Goal: Browse casually: Explore the website without a specific task or goal

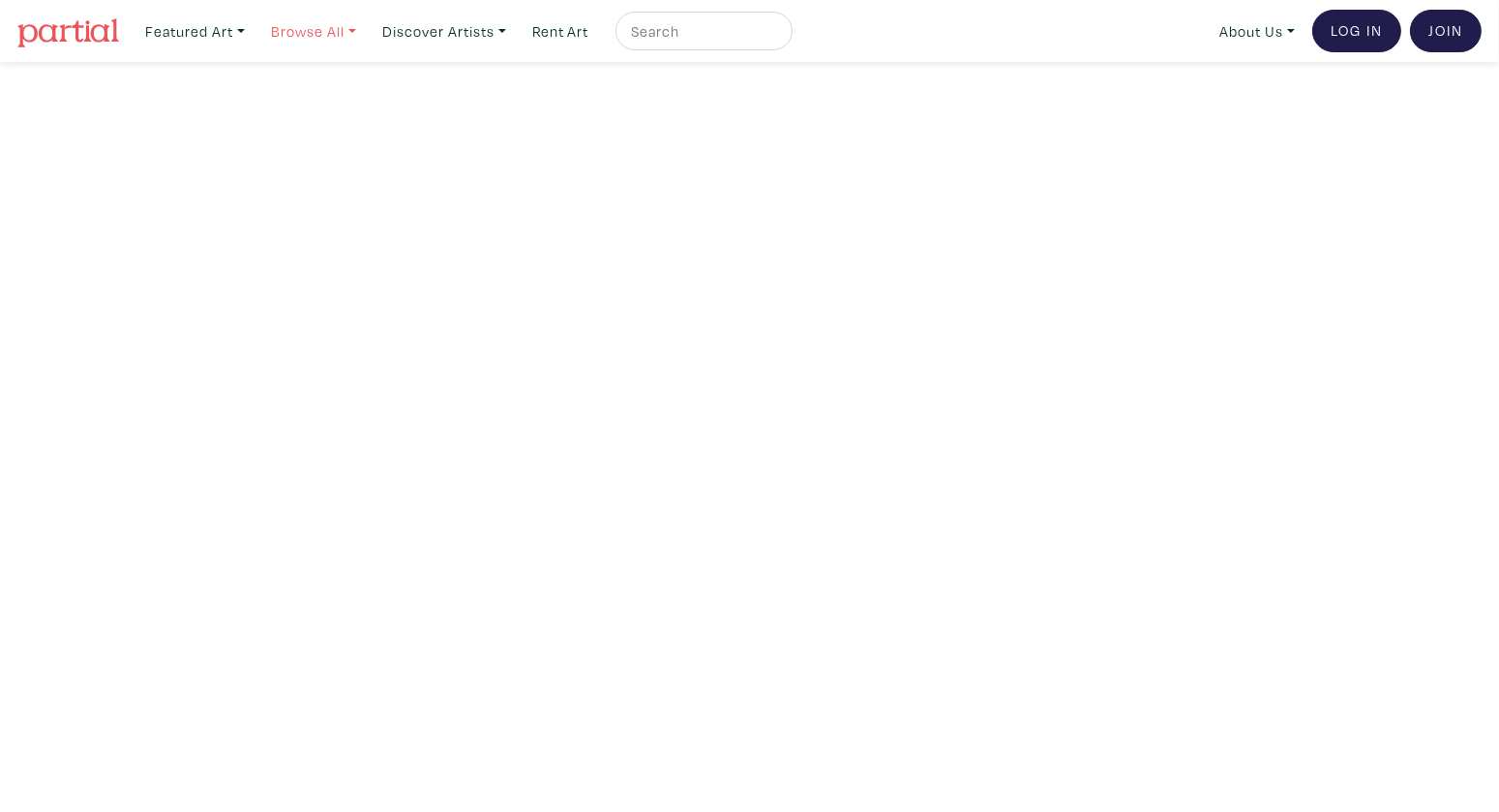
click at [253, 35] on link "Browse All" at bounding box center [195, 32] width 117 height 40
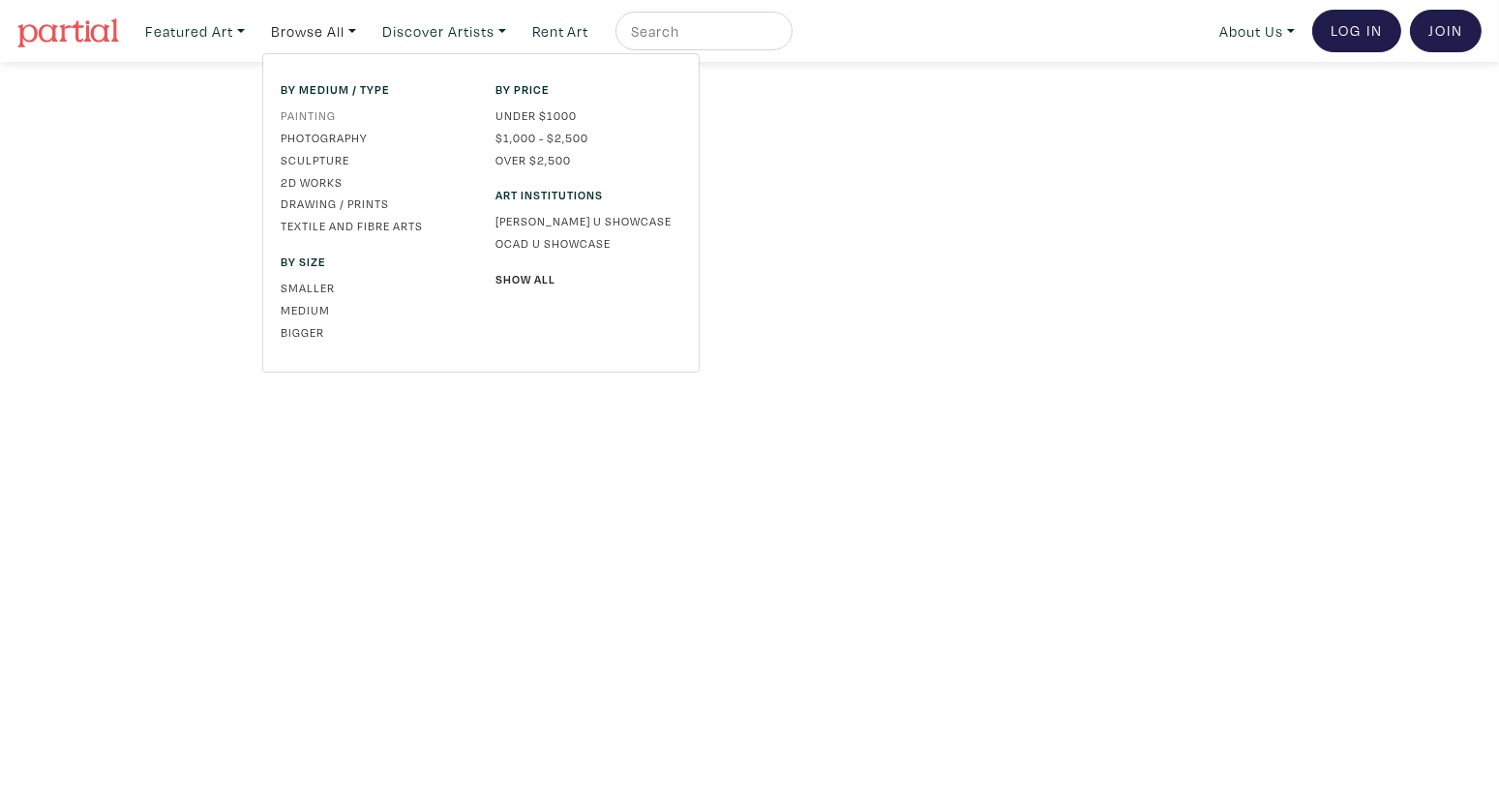
click at [329, 119] on link "Painting" at bounding box center [373, 115] width 186 height 17
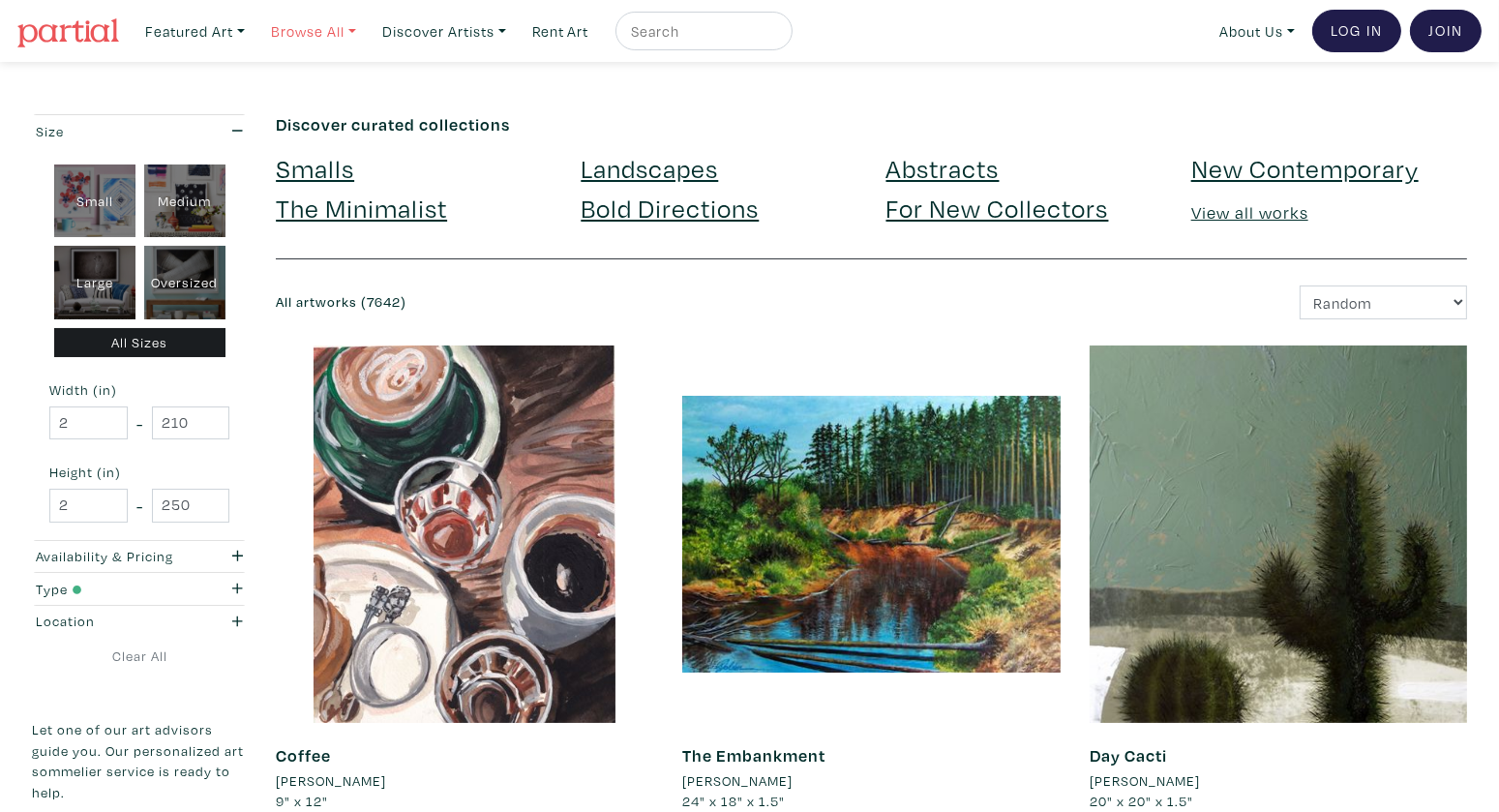
click at [253, 42] on link "Browse All" at bounding box center [195, 32] width 117 height 40
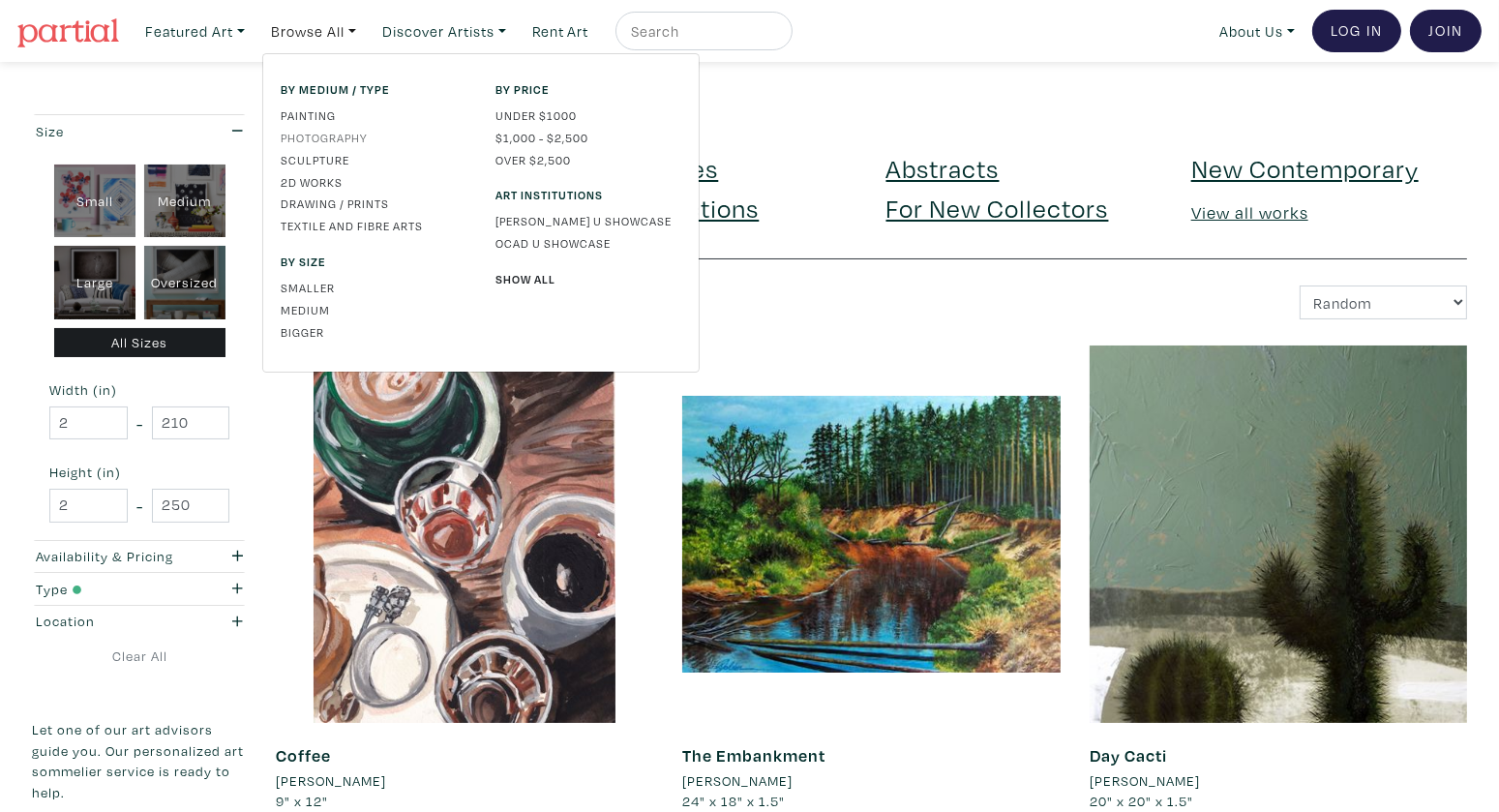
click at [336, 142] on link "Photography" at bounding box center [373, 137] width 186 height 17
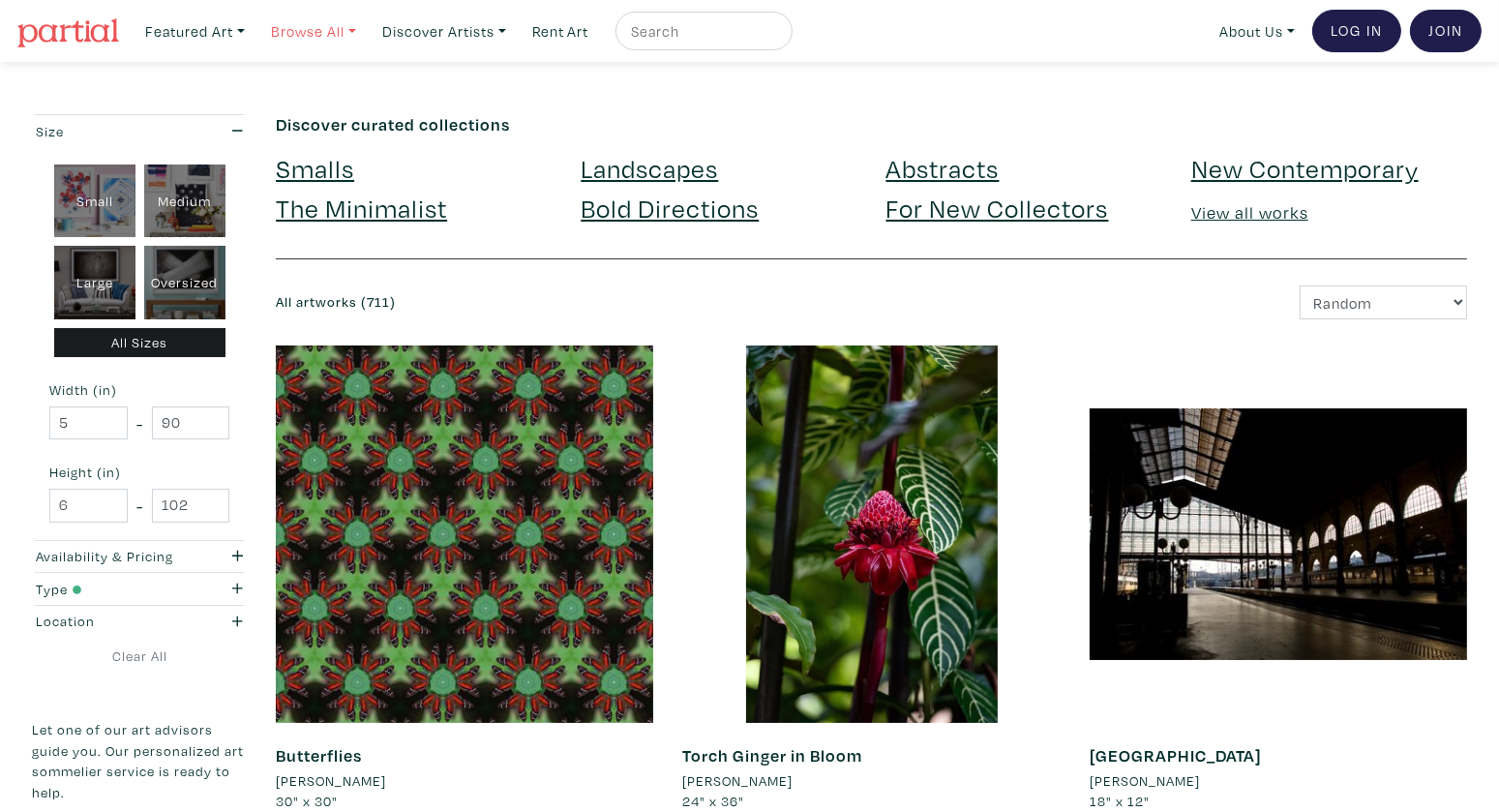
click at [253, 43] on link "Browse All" at bounding box center [195, 32] width 117 height 40
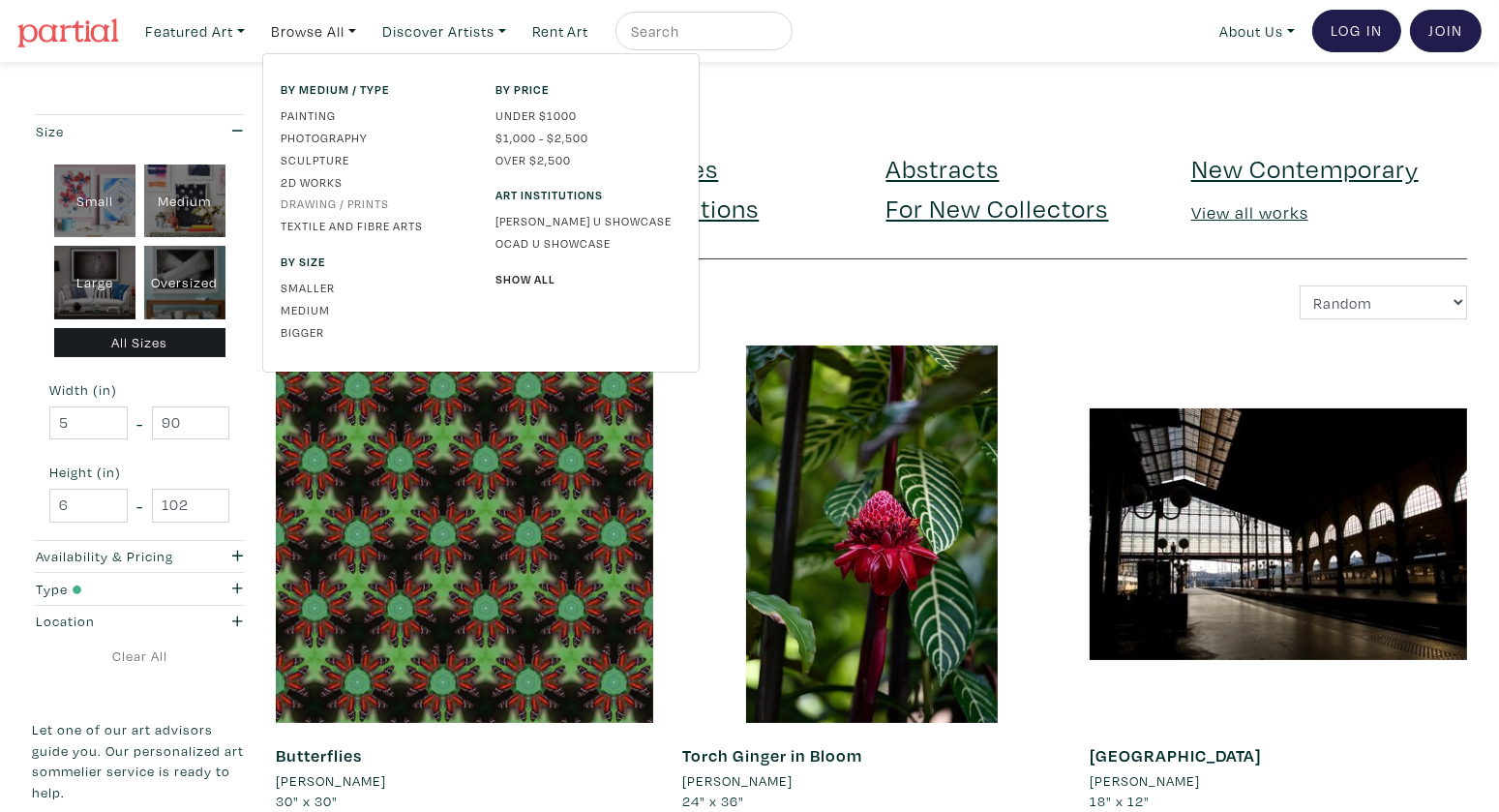
click at [353, 205] on link "Drawing / Prints" at bounding box center [373, 203] width 186 height 17
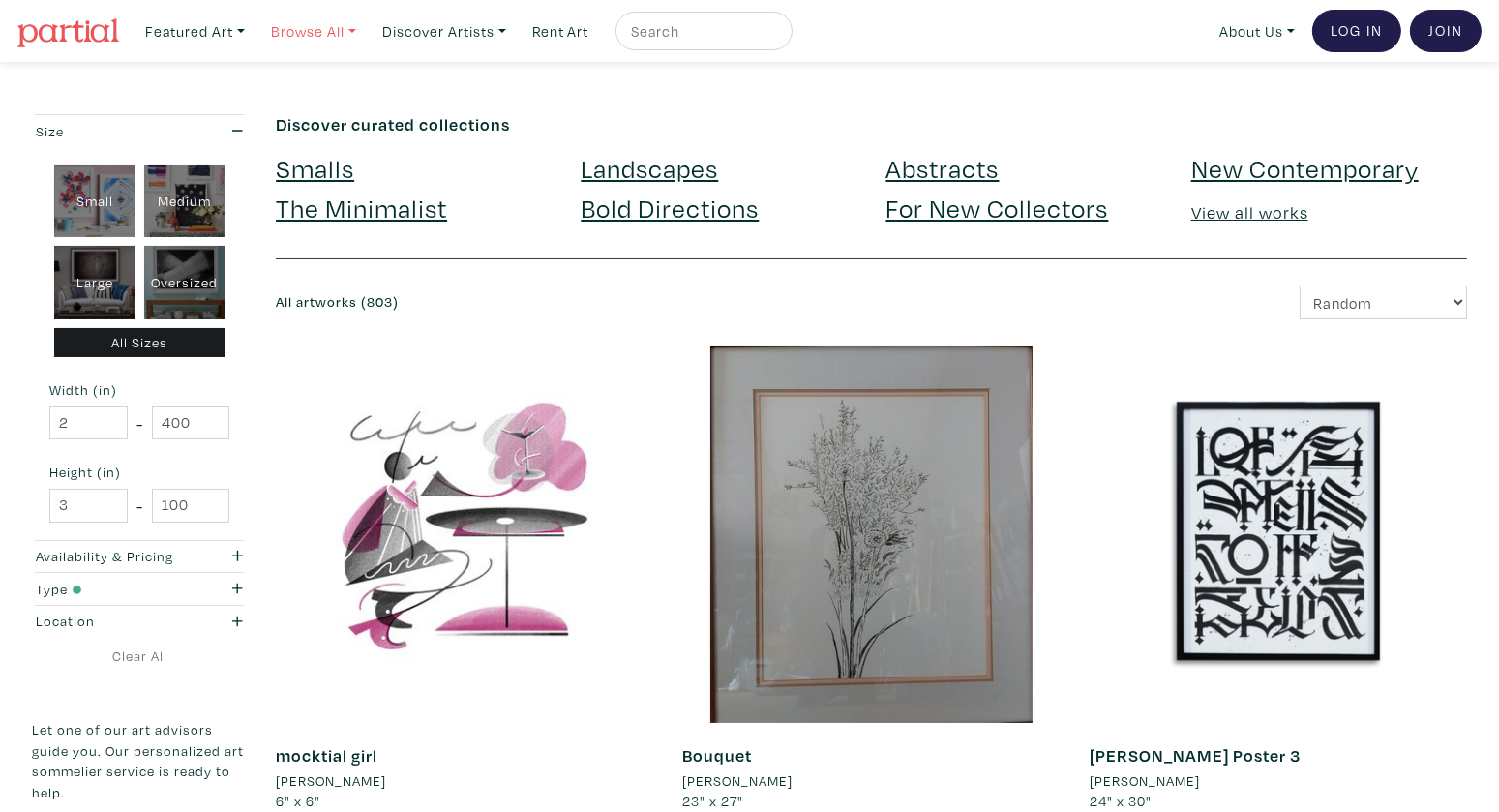
click at [253, 35] on link "Browse All" at bounding box center [195, 32] width 117 height 40
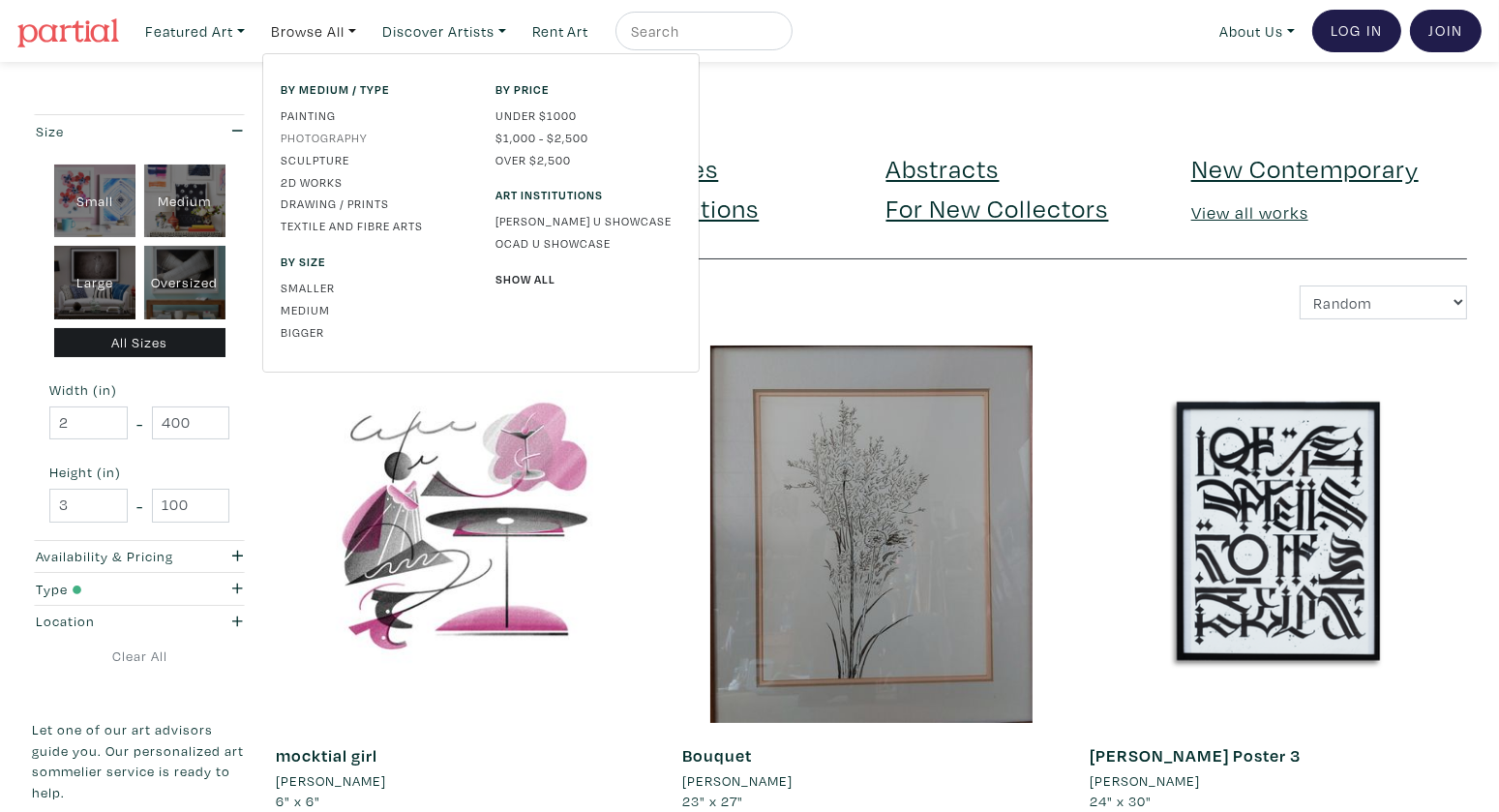
click at [352, 134] on link "Photography" at bounding box center [373, 137] width 186 height 17
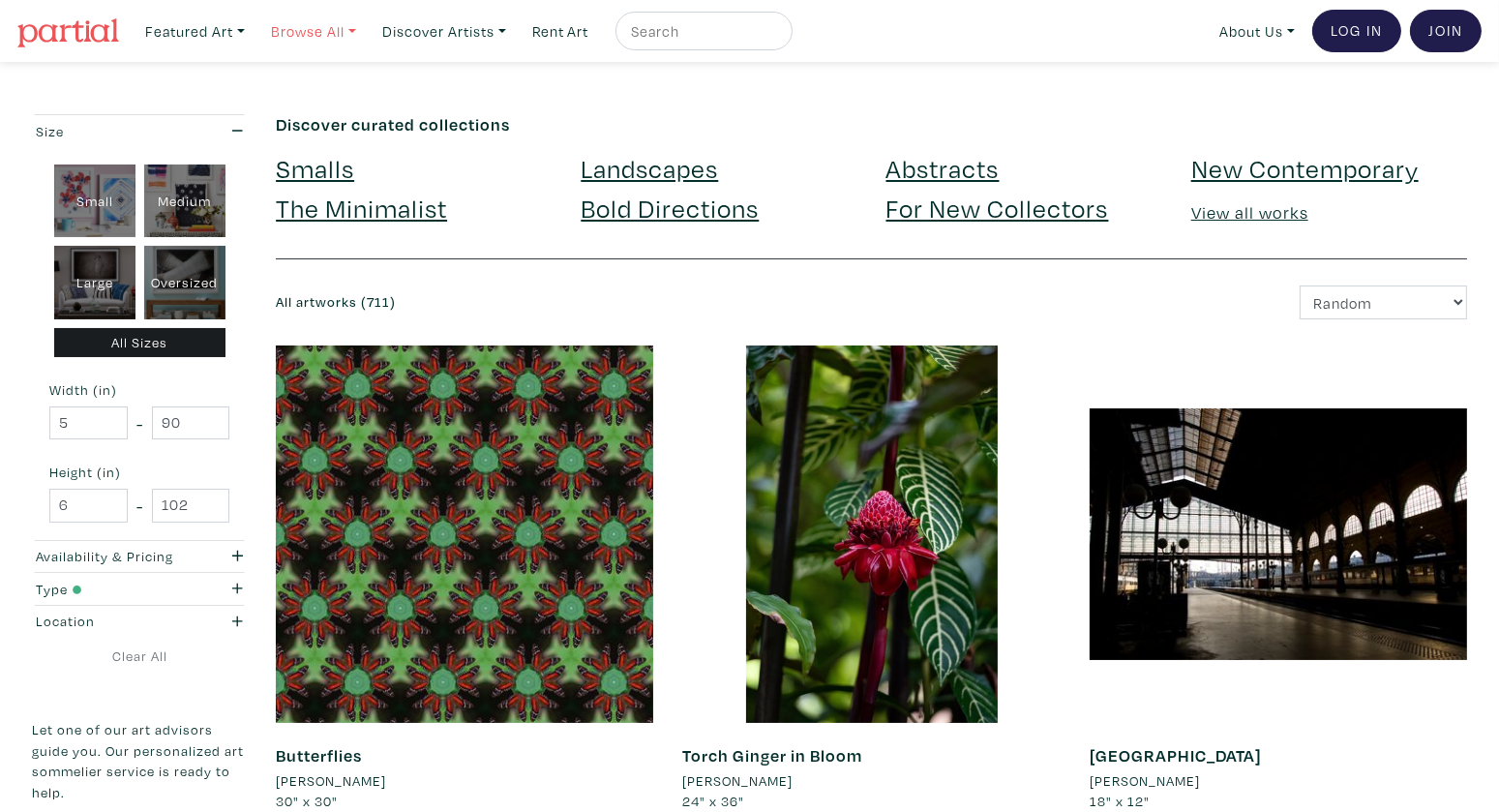
click at [253, 47] on link "Browse All" at bounding box center [195, 32] width 117 height 40
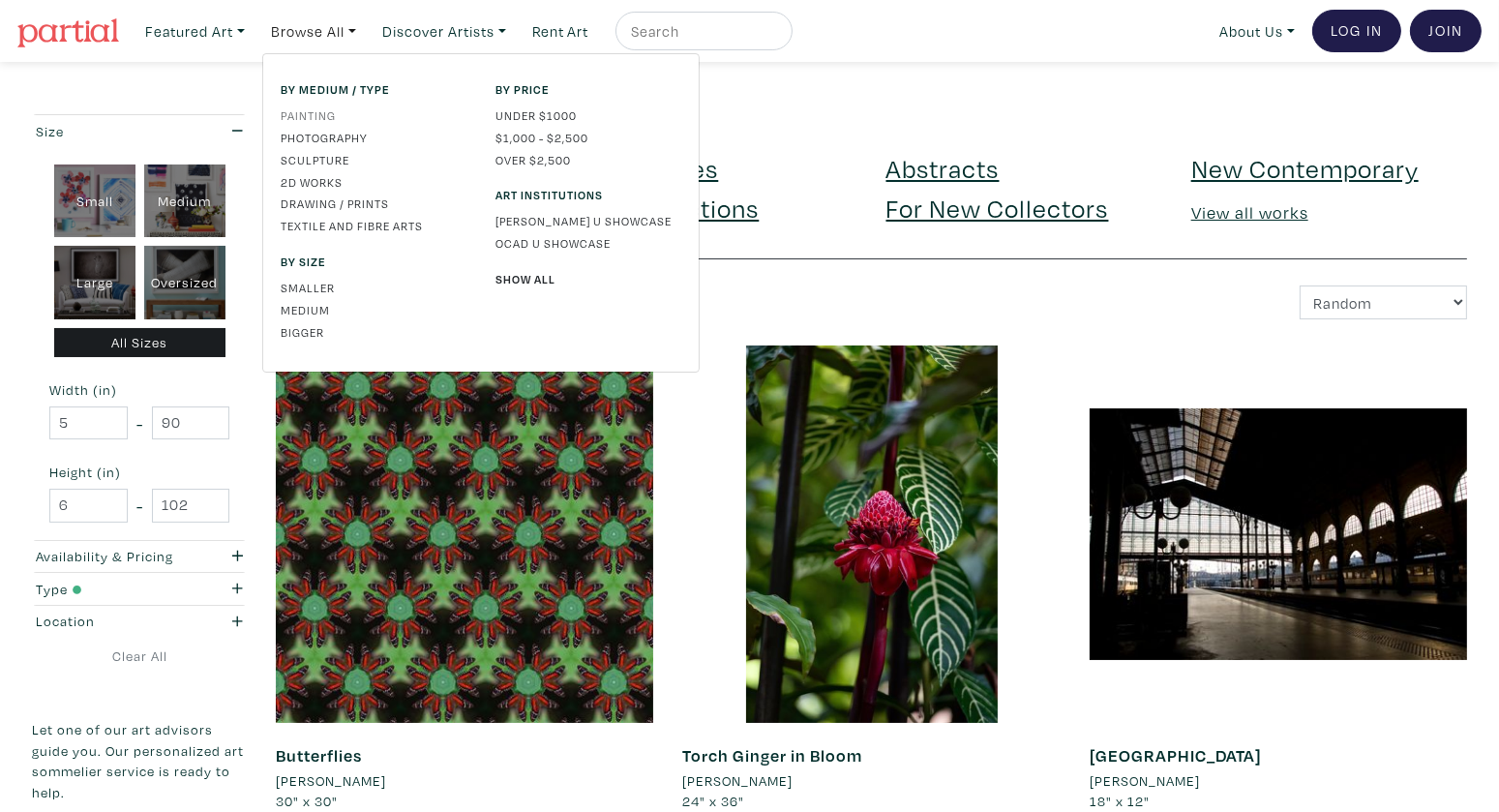
click at [317, 117] on link "Painting" at bounding box center [373, 115] width 186 height 17
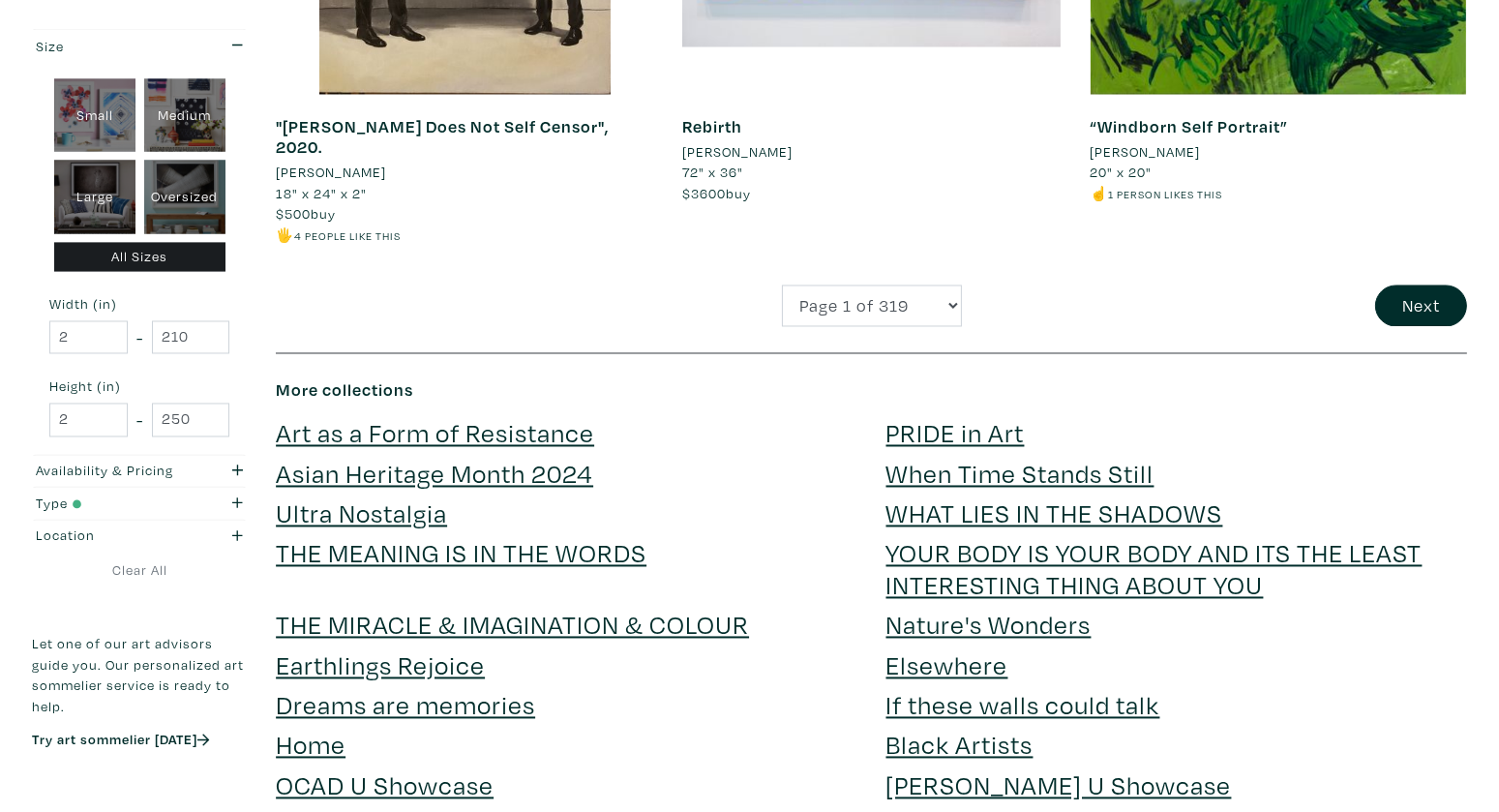
scroll to position [4247, 0]
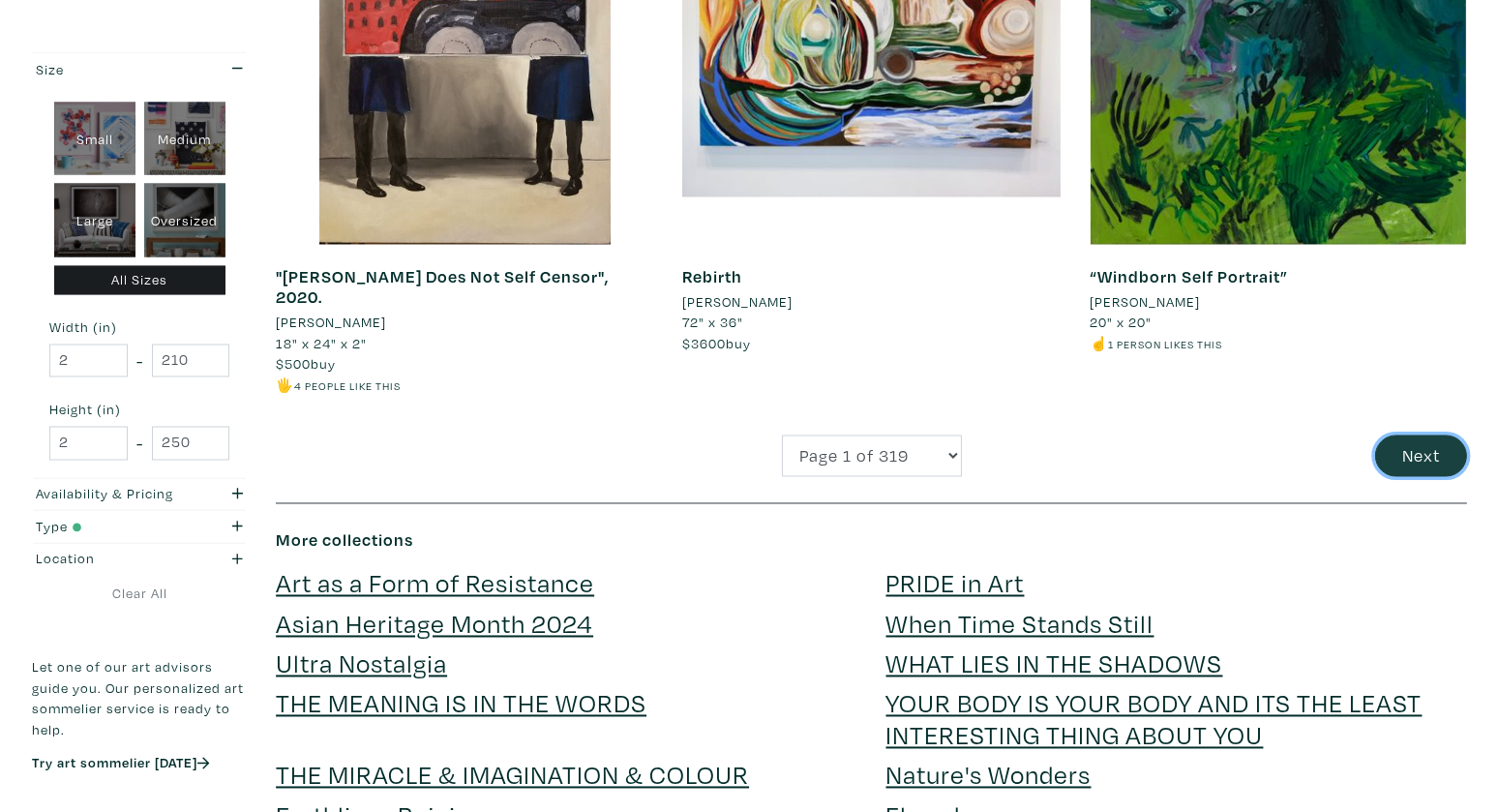
click at [1420, 441] on button "Next" at bounding box center [1421, 456] width 92 height 42
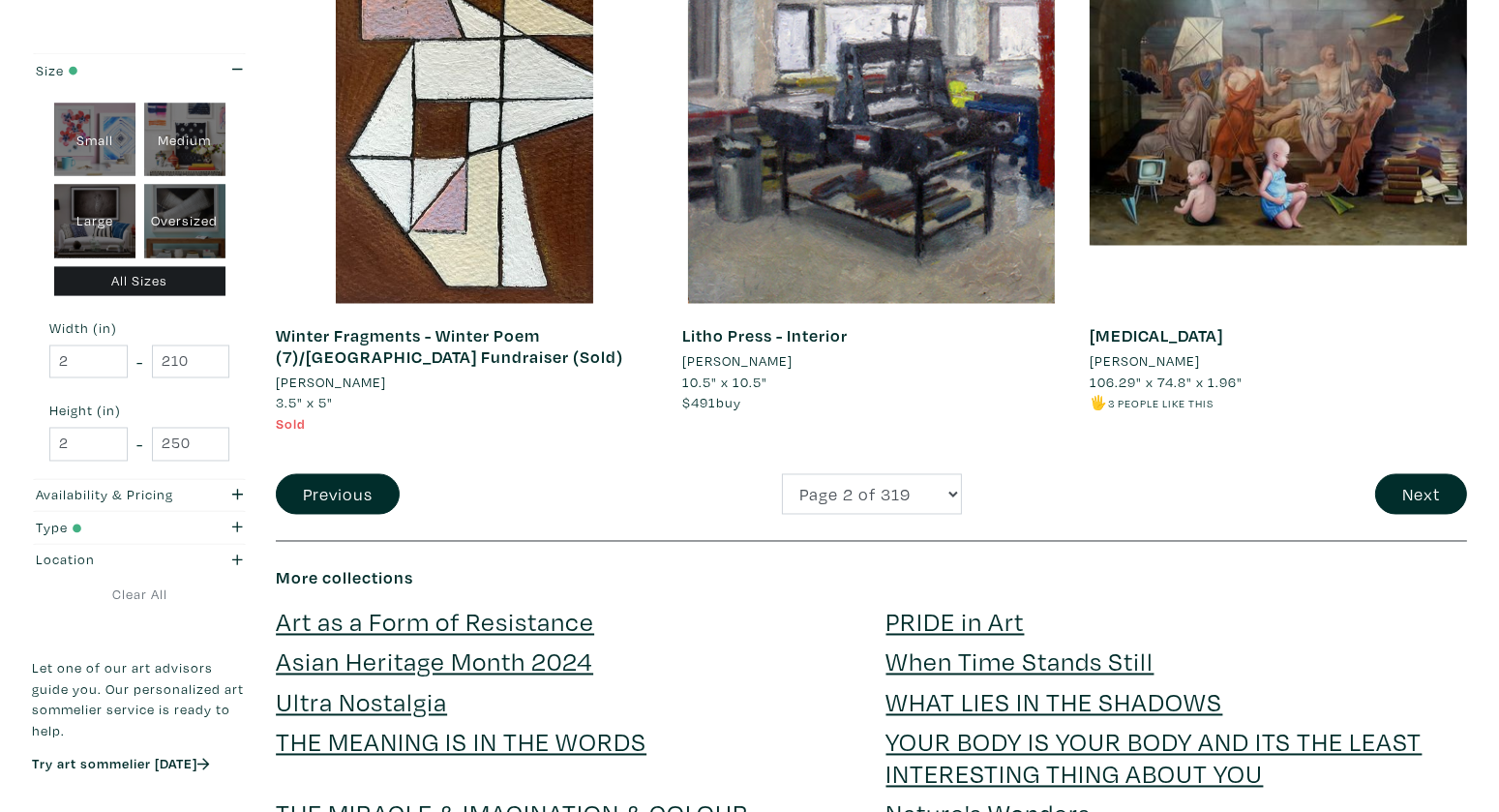
scroll to position [4270, 0]
click at [1401, 474] on button "Next" at bounding box center [1421, 495] width 92 height 42
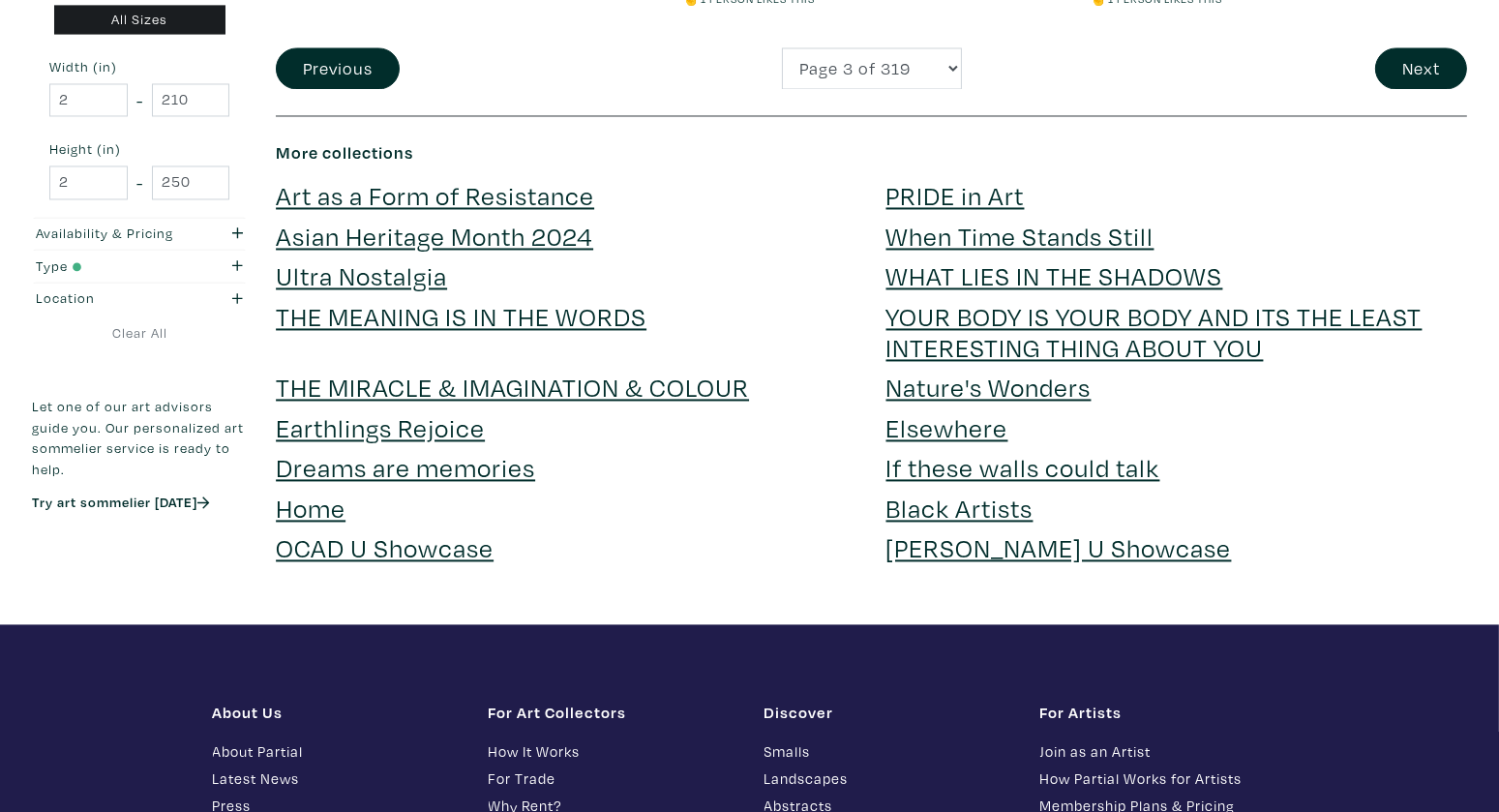
scroll to position [4671, 0]
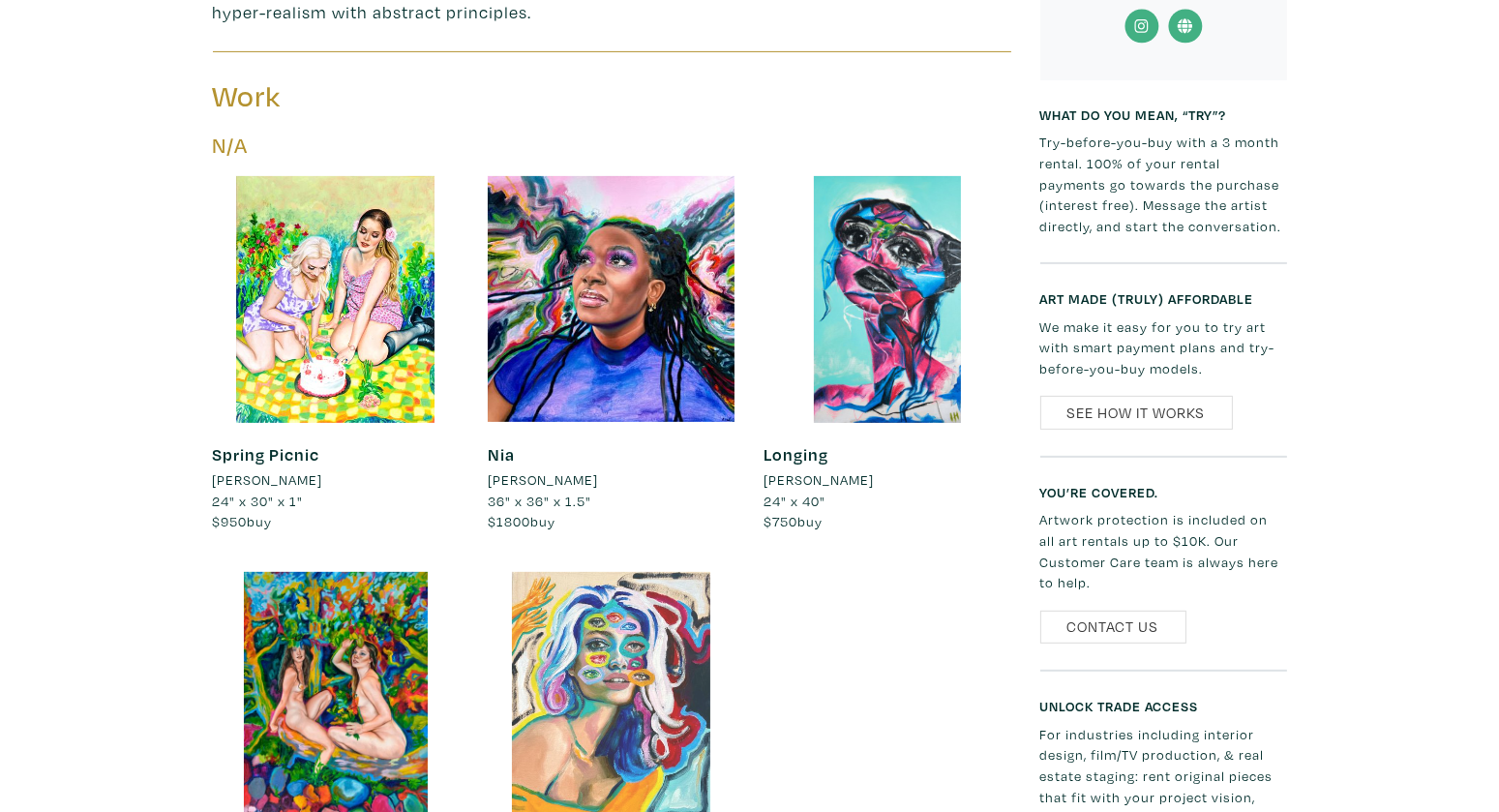
scroll to position [876, 0]
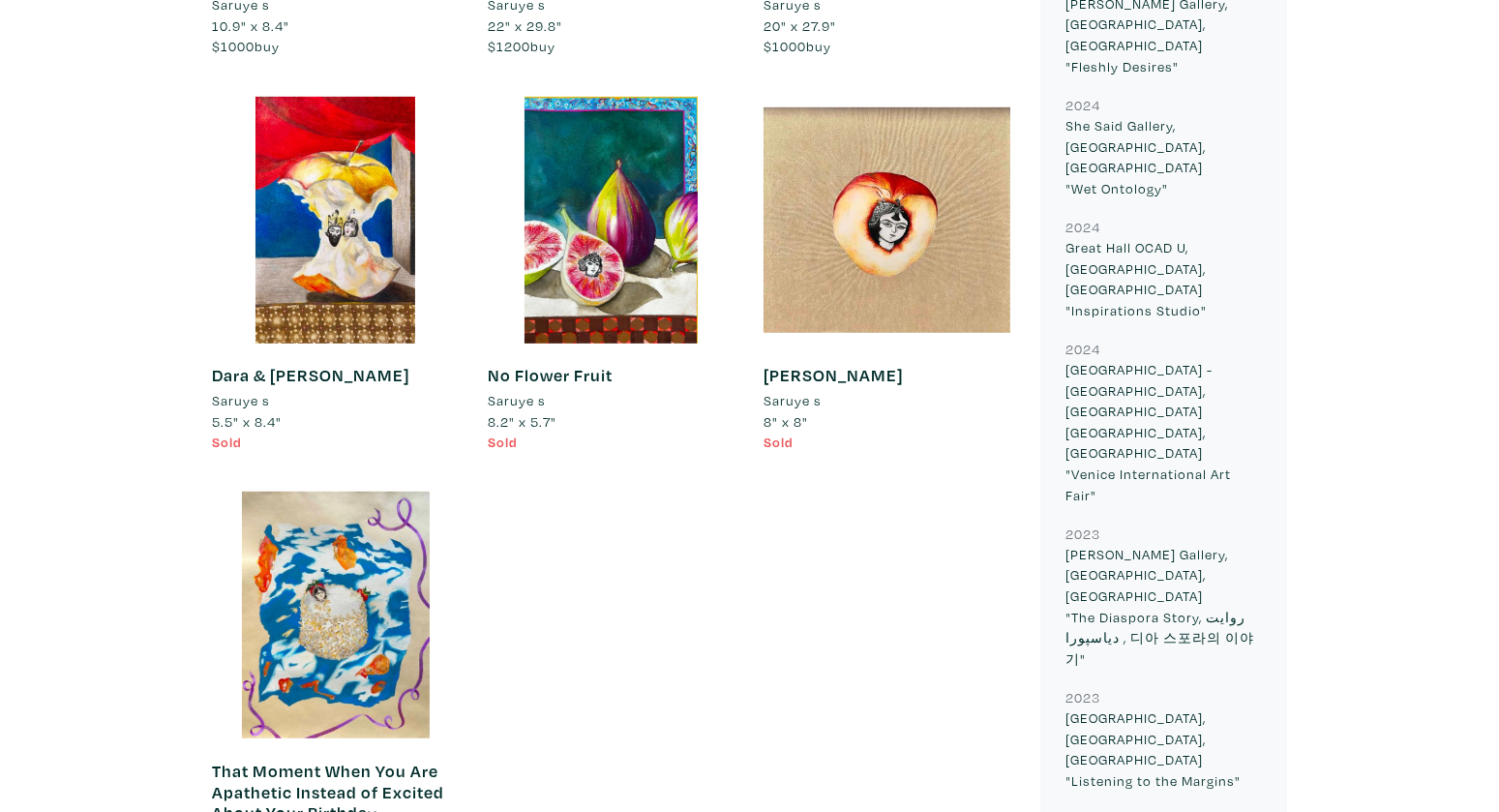
scroll to position [1340, 0]
